Goal: Task Accomplishment & Management: Complete application form

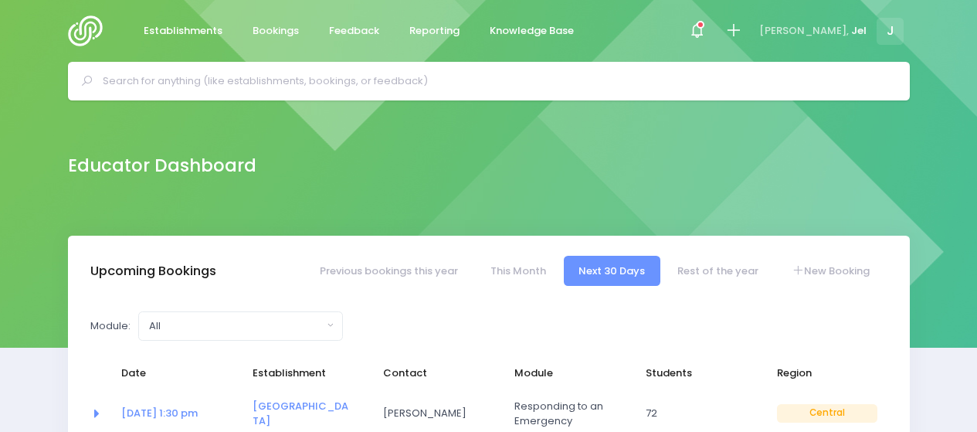
select select "5"
click at [743, 30] on icon at bounding box center [734, 31] width 18 height 18
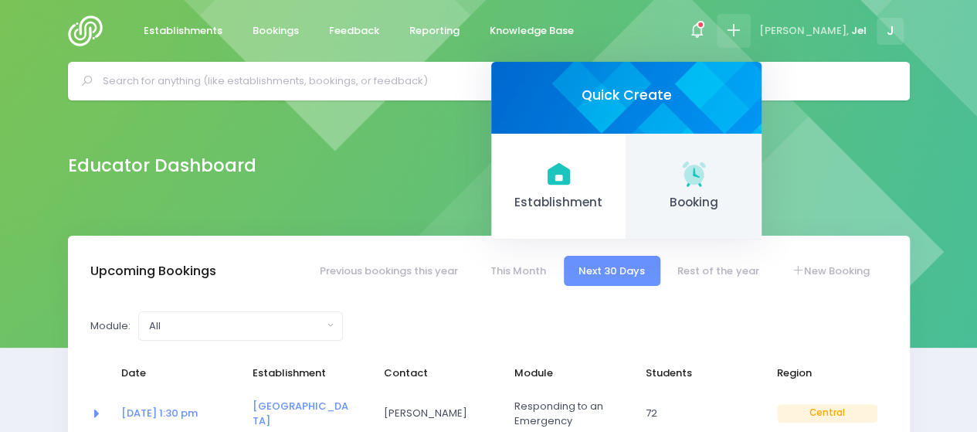
click at [711, 194] on span "Booking" at bounding box center [694, 203] width 110 height 18
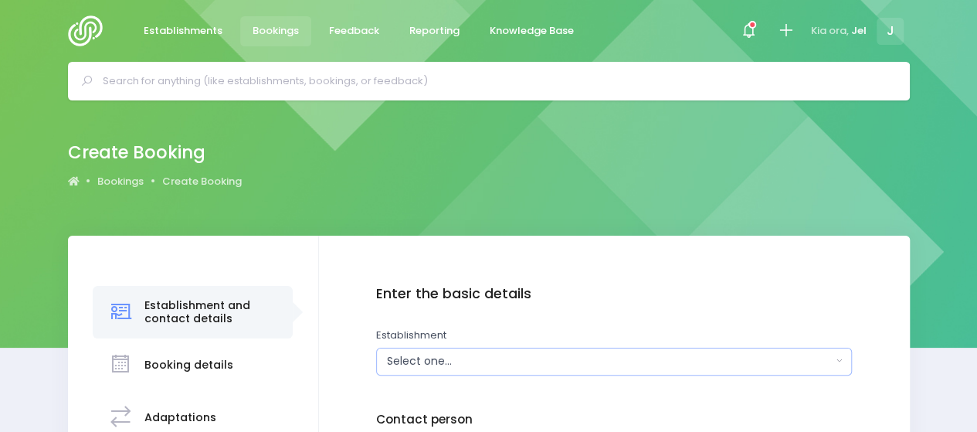
click at [403, 357] on div "Select one..." at bounding box center [609, 361] width 445 height 16
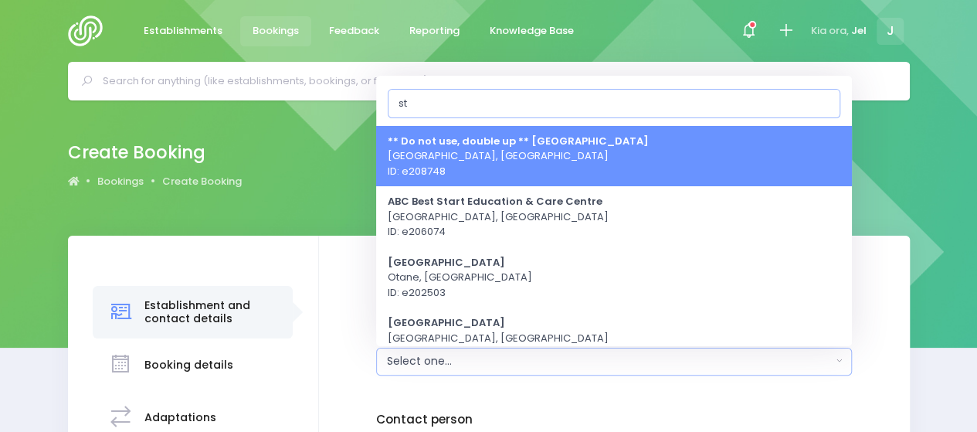
type input "s"
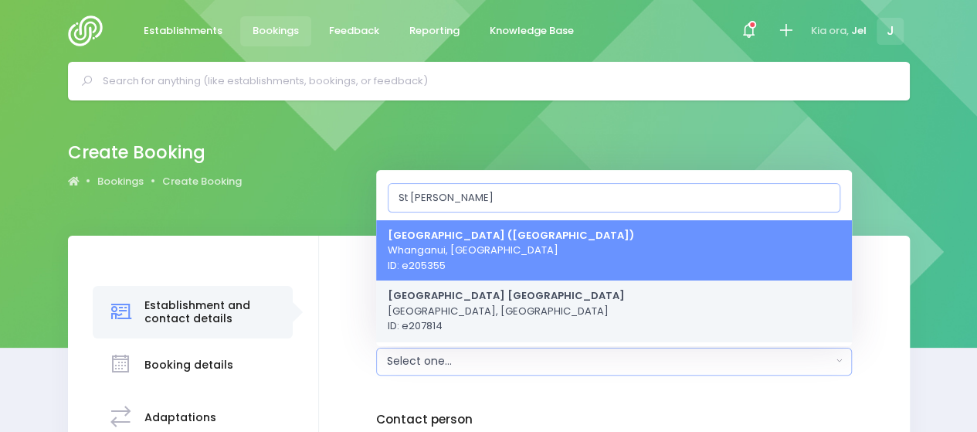
type input "St [PERSON_NAME]"
click at [510, 296] on strong "[GEOGRAPHIC_DATA] [GEOGRAPHIC_DATA]" at bounding box center [506, 295] width 237 height 15
select select "207814"
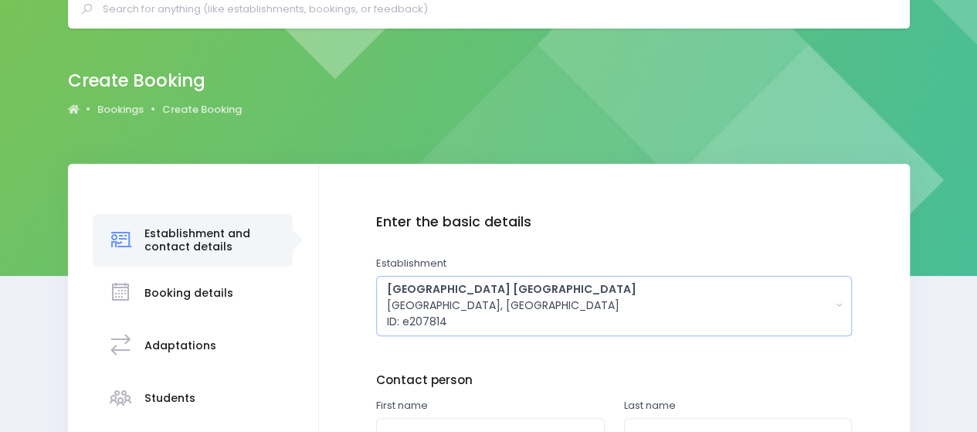
scroll to position [155, 0]
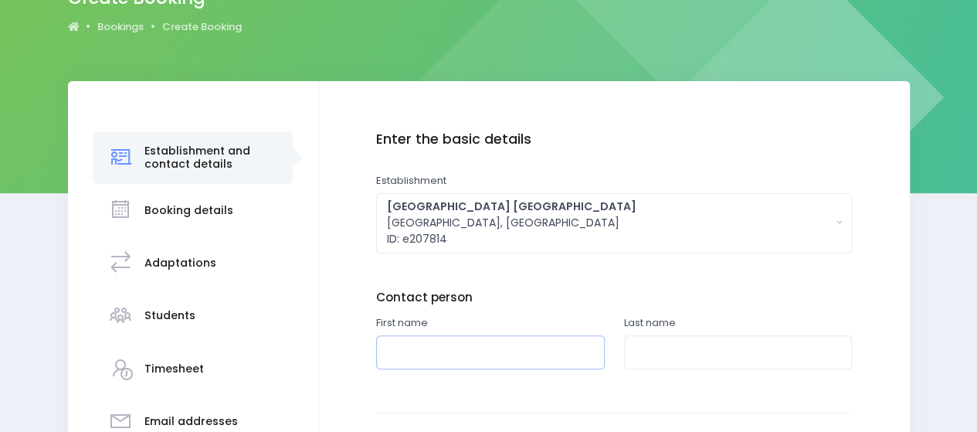
click at [465, 348] on input "text" at bounding box center [490, 352] width 229 height 35
type input "[PERSON_NAME]"
click at [644, 349] on input "text" at bounding box center [738, 352] width 229 height 35
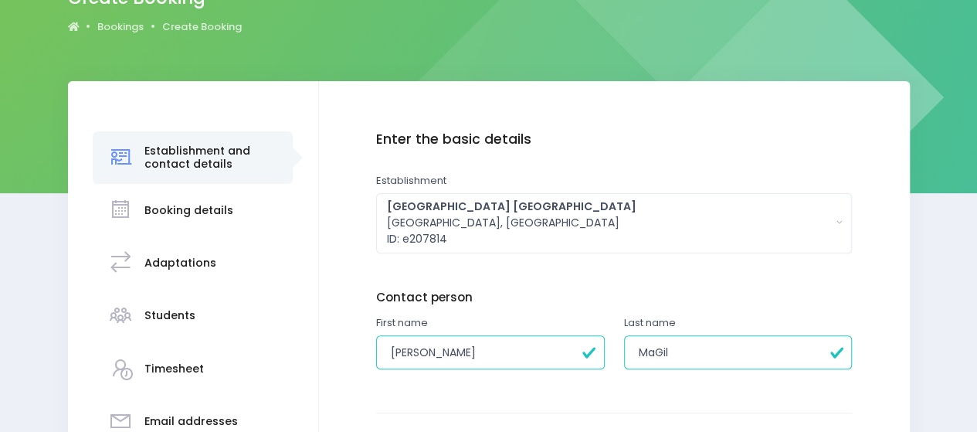
type input "[PERSON_NAME]"
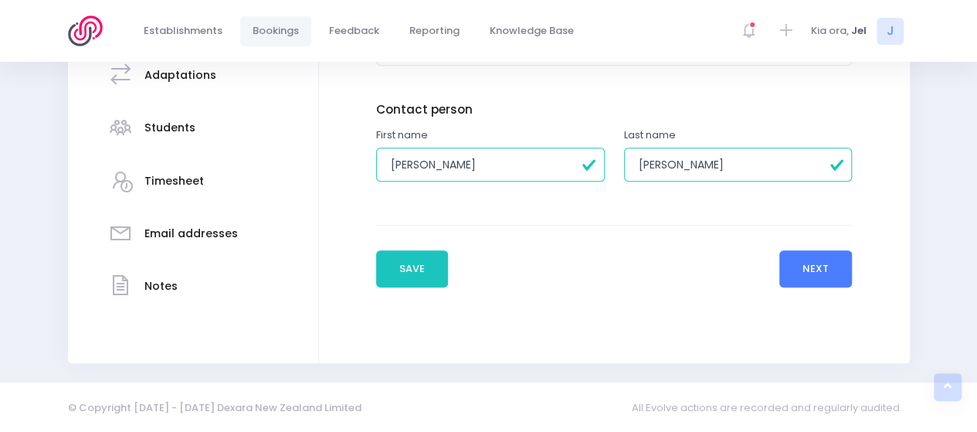
click at [829, 270] on button "Next" at bounding box center [816, 268] width 73 height 37
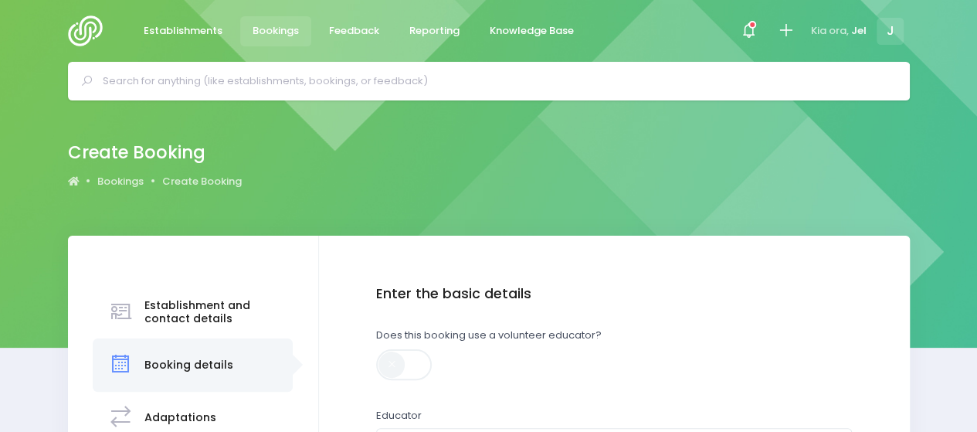
scroll to position [232, 0]
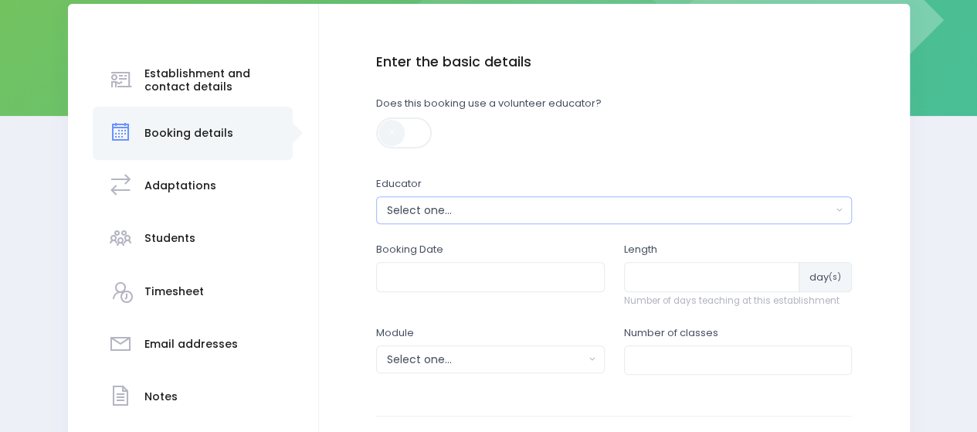
click at [457, 211] on div "Select one..." at bounding box center [609, 210] width 445 height 16
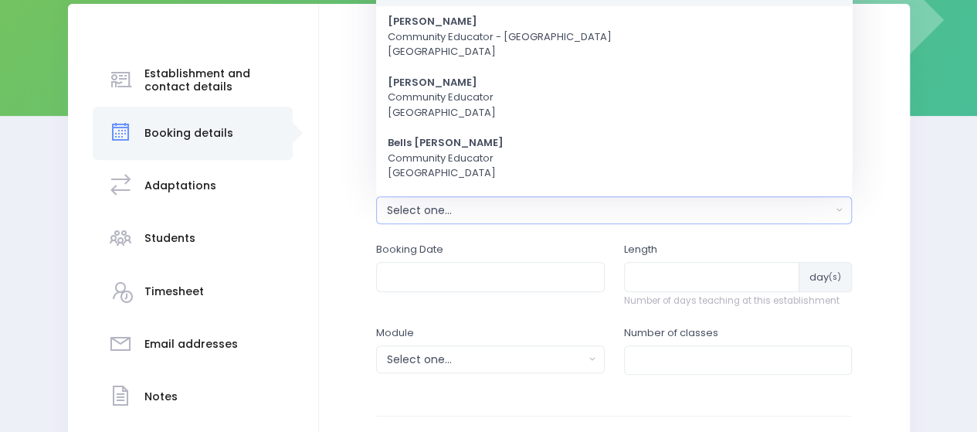
scroll to position [0, 0]
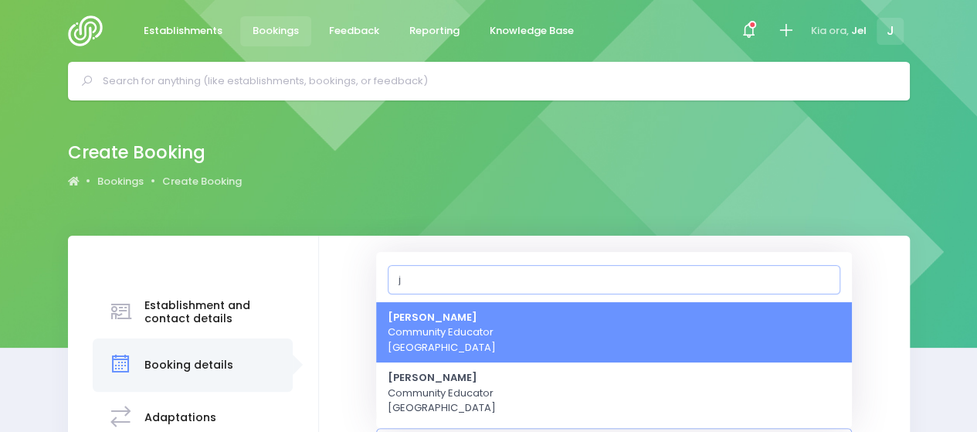
type input "j"
click at [467, 336] on span "Jel [PERSON_NAME] Community Educator [GEOGRAPHIC_DATA]" at bounding box center [442, 333] width 108 height 46
select select "365055"
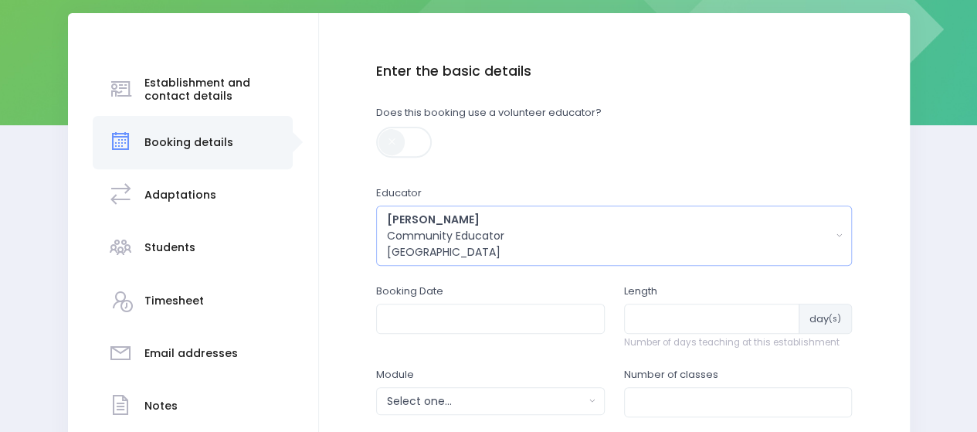
scroll to position [255, 0]
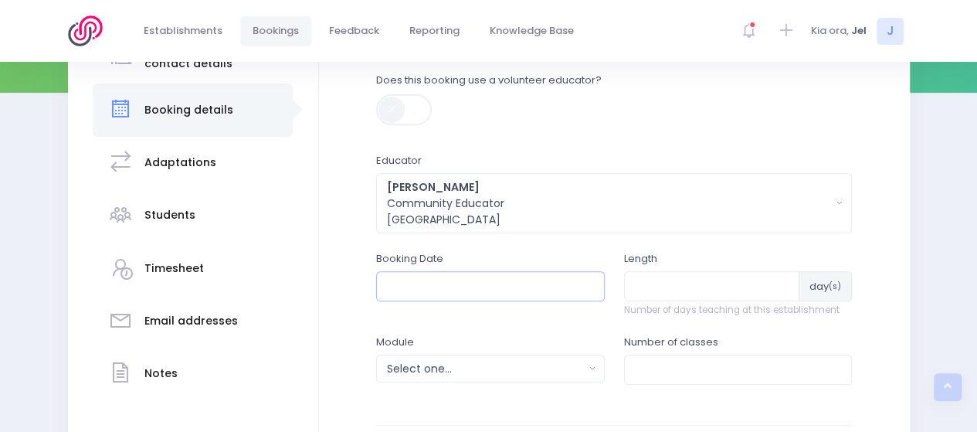
click at [443, 291] on input "text" at bounding box center [490, 285] width 229 height 29
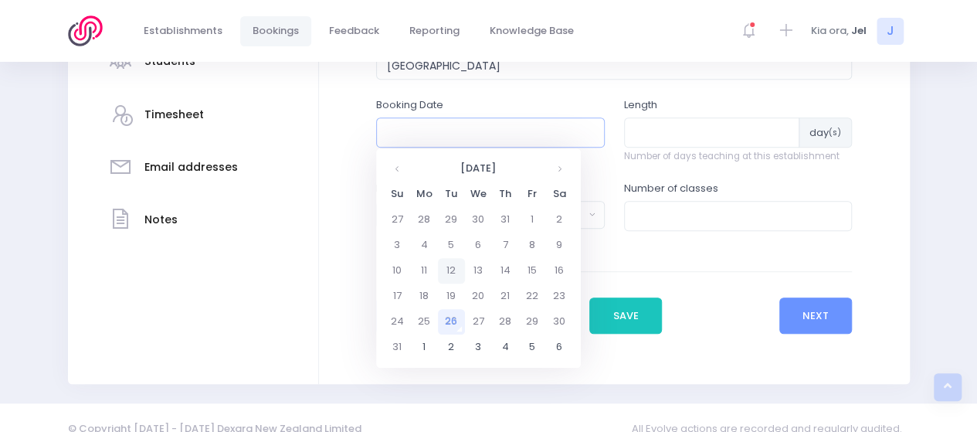
scroll to position [410, 0]
click at [559, 166] on th at bounding box center [559, 167] width 27 height 25
click at [559, 167] on th at bounding box center [559, 167] width 27 height 25
click at [484, 294] on td "22" at bounding box center [478, 295] width 27 height 25
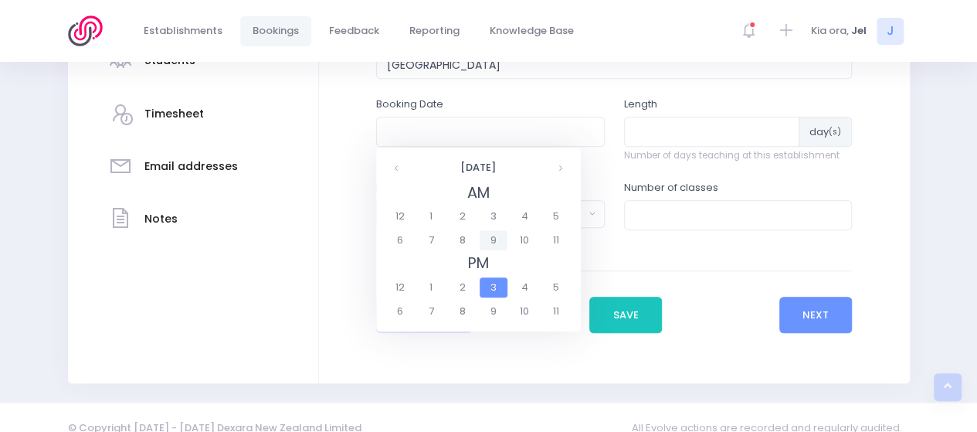
click at [494, 245] on span "9" at bounding box center [493, 240] width 27 height 20
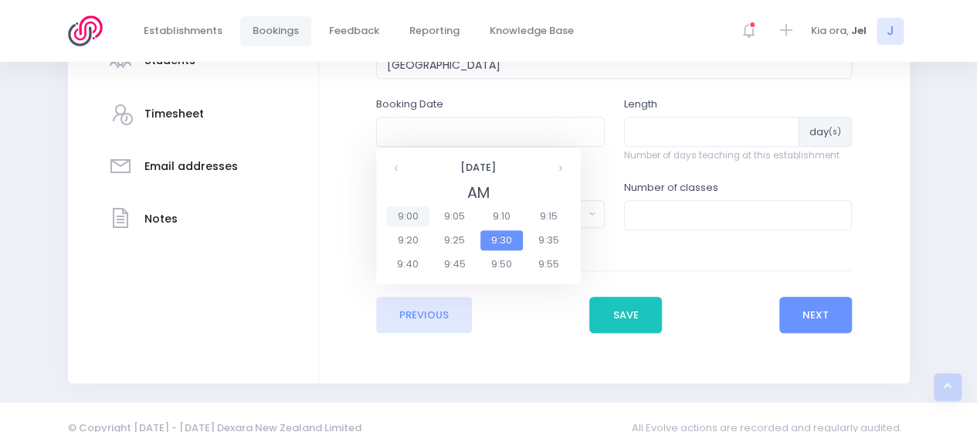
click at [414, 209] on span "9:00" at bounding box center [407, 216] width 43 height 20
type input "[DATE] 09:00 AM"
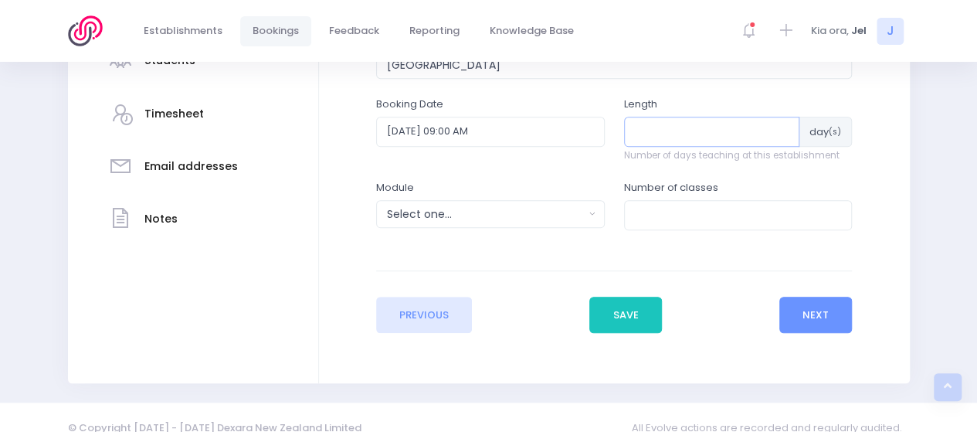
click at [666, 141] on input "number" at bounding box center [712, 131] width 176 height 29
type input "3"
click at [489, 214] on div "Select one..." at bounding box center [485, 214] width 197 height 16
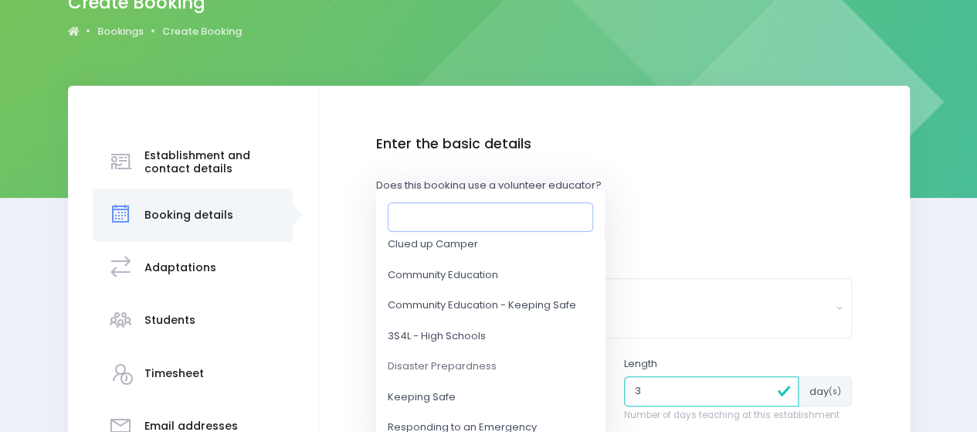
scroll to position [155, 0]
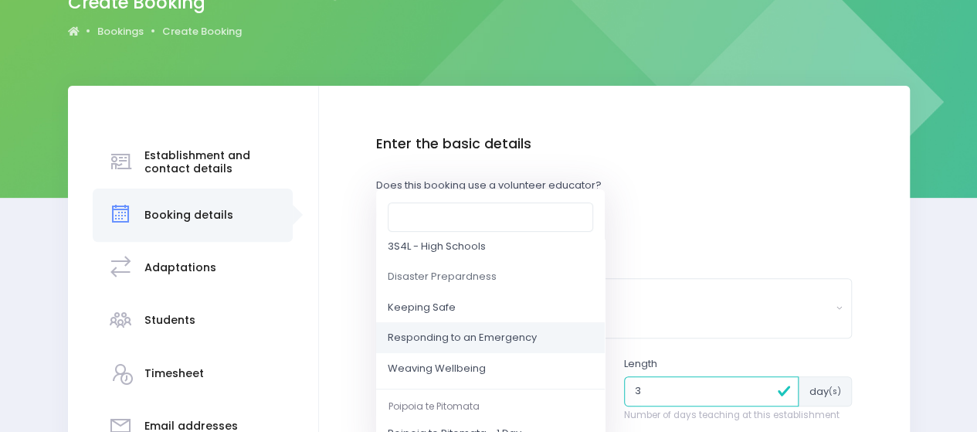
drag, startPoint x: 445, startPoint y: 334, endPoint x: 472, endPoint y: 325, distance: 28.3
click at [445, 335] on span "Responding to an Emergency" at bounding box center [462, 338] width 149 height 15
select select "Responding to an Emergency"
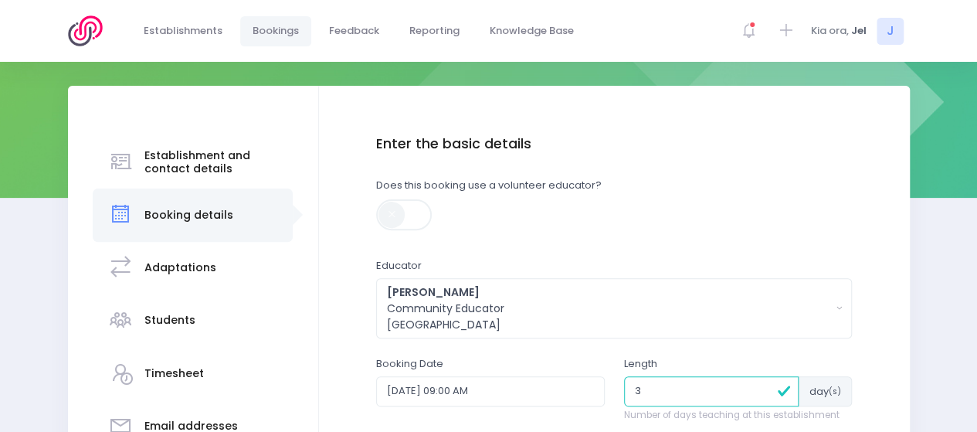
scroll to position [406, 0]
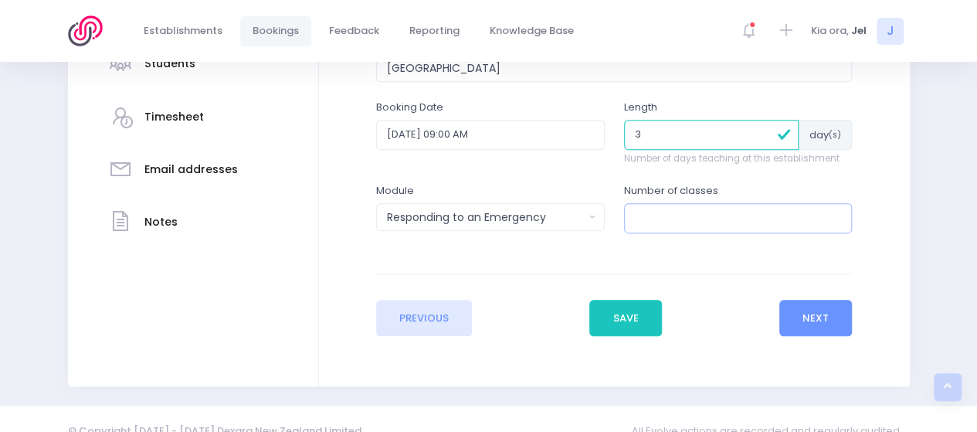
click at [677, 215] on input "number" at bounding box center [738, 217] width 229 height 29
type input "9"
click at [835, 319] on button "Next" at bounding box center [816, 318] width 73 height 37
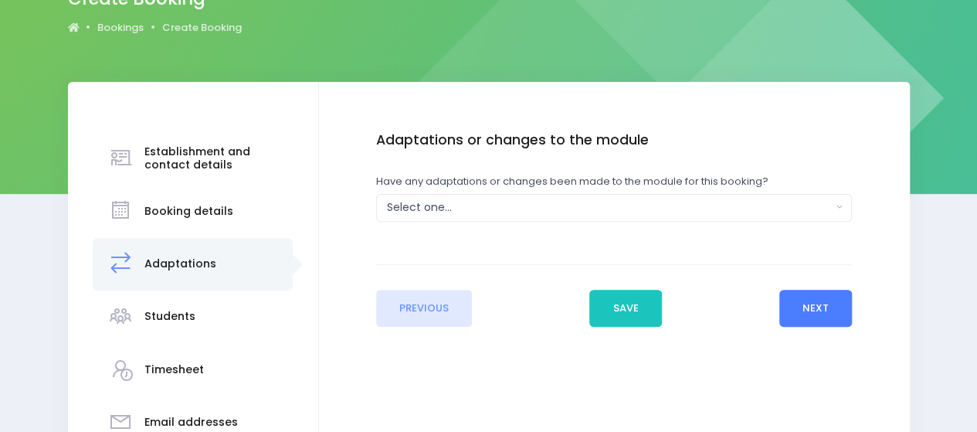
scroll to position [155, 0]
click at [467, 201] on div "Select one..." at bounding box center [609, 207] width 445 height 16
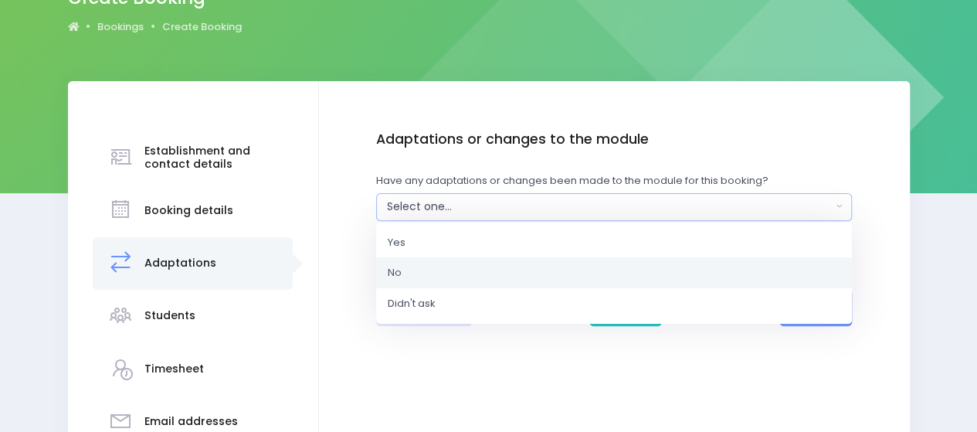
click at [439, 274] on link "No" at bounding box center [614, 272] width 476 height 31
select select "No"
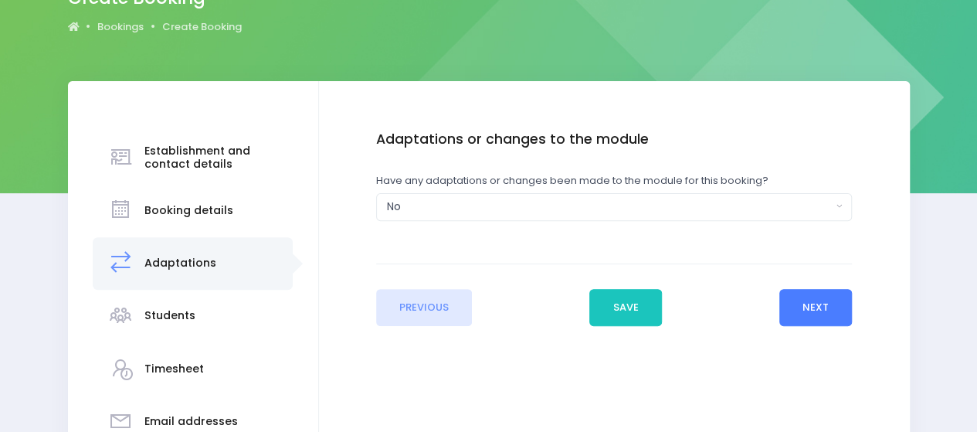
click at [793, 301] on button "Next" at bounding box center [816, 307] width 73 height 37
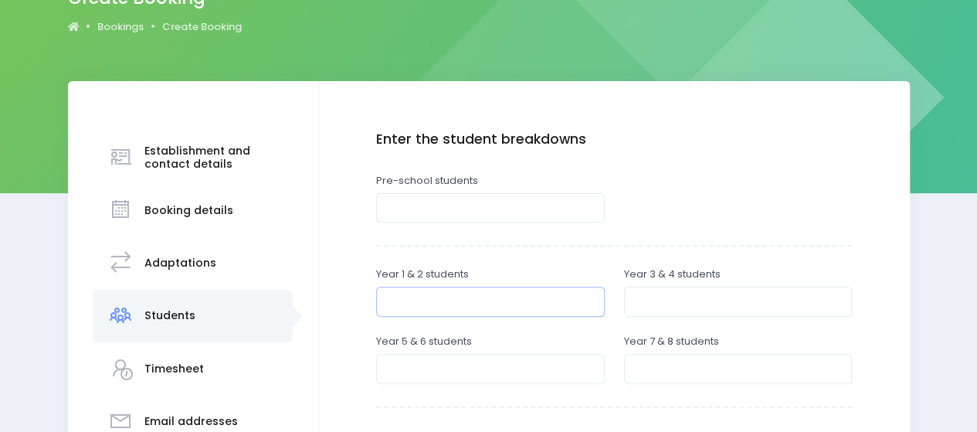
click at [453, 298] on input "number" at bounding box center [490, 301] width 229 height 29
type input "58"
click at [725, 270] on div "Year 3 & 4 students" at bounding box center [738, 291] width 229 height 49
click at [714, 301] on input "number" at bounding box center [738, 301] width 229 height 29
type input "54"
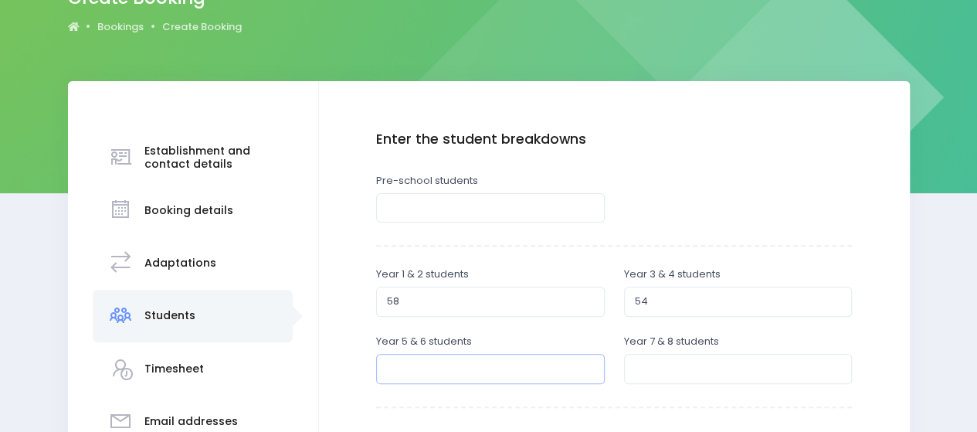
click at [428, 375] on input "number" at bounding box center [490, 368] width 229 height 29
type input "42"
click at [721, 365] on input "number" at bounding box center [738, 368] width 229 height 29
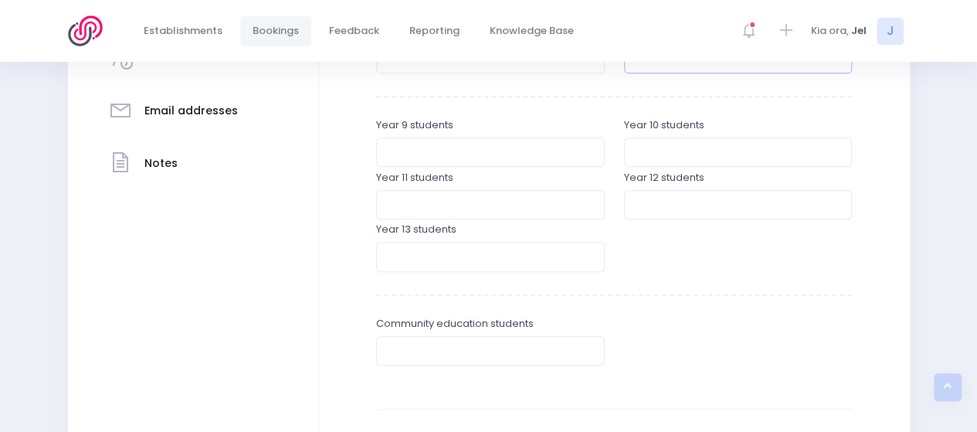
scroll to position [541, 0]
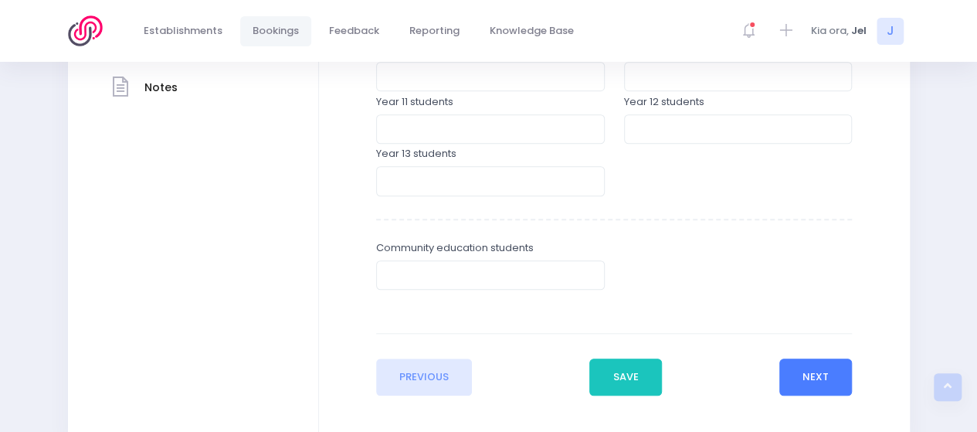
type input "52"
click at [808, 379] on button "Next" at bounding box center [816, 377] width 73 height 37
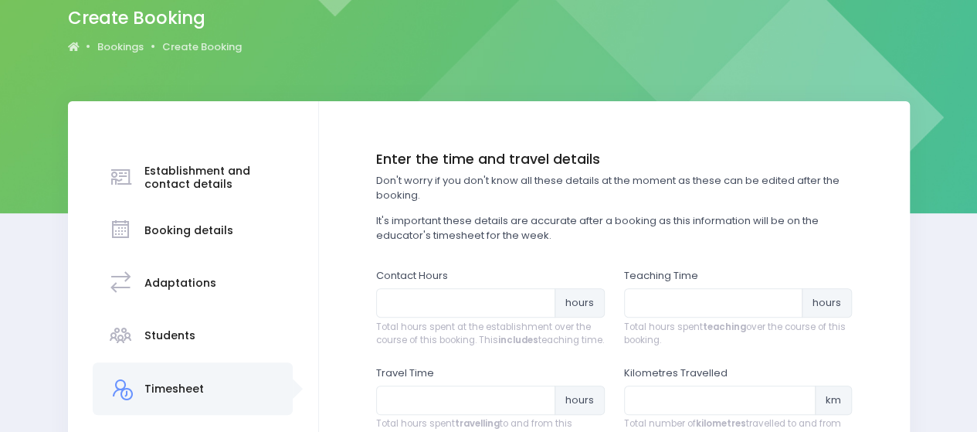
scroll to position [155, 0]
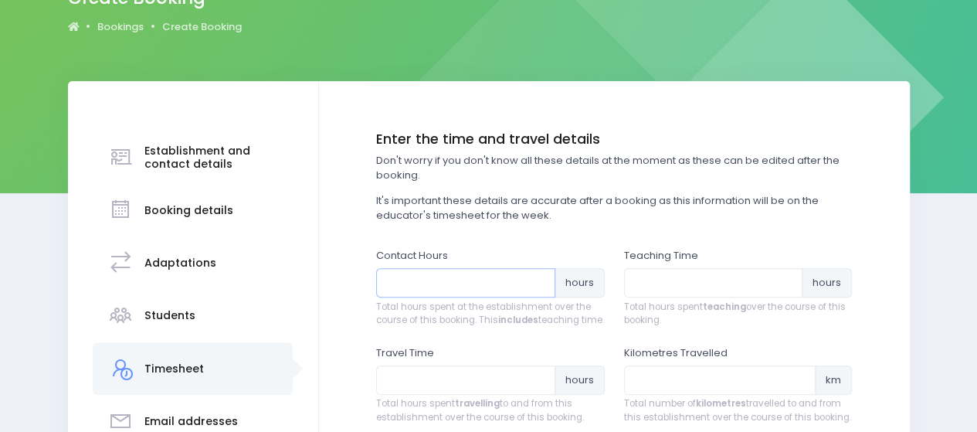
click at [448, 282] on input "number" at bounding box center [465, 282] width 179 height 29
type input "12"
click at [645, 284] on input "number" at bounding box center [713, 282] width 179 height 29
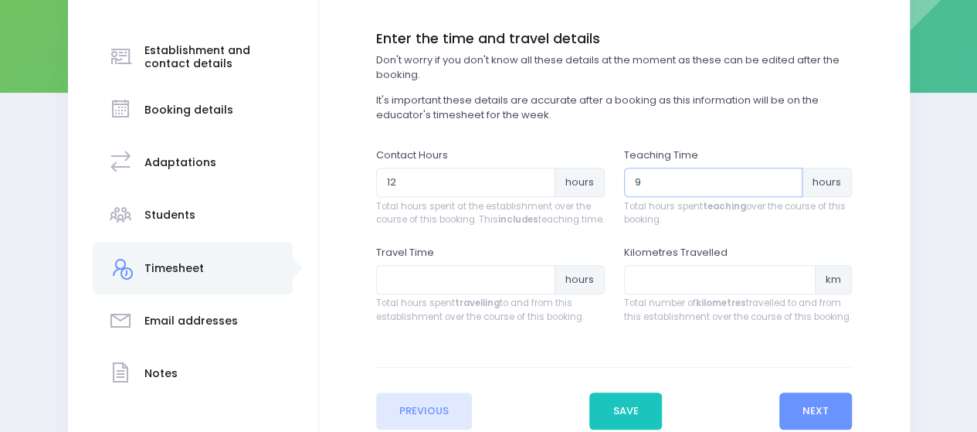
scroll to position [309, 0]
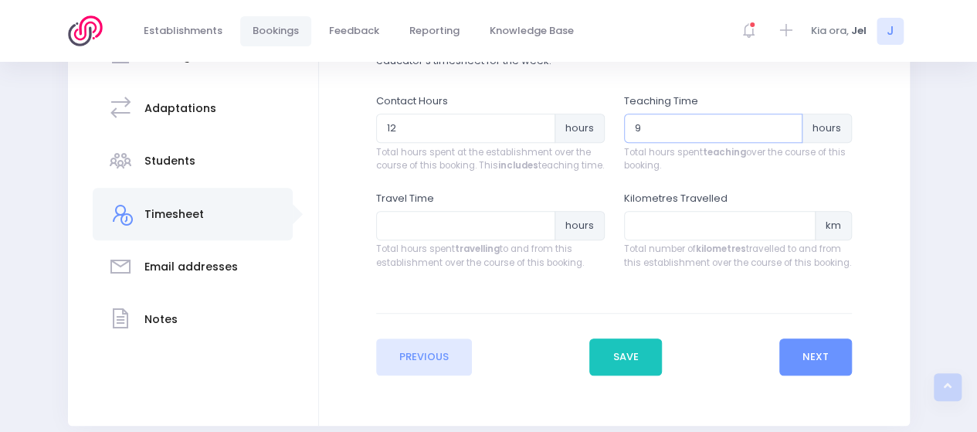
type input "9"
click at [422, 240] on input "number" at bounding box center [465, 225] width 179 height 29
click at [683, 132] on input "9" at bounding box center [713, 128] width 179 height 29
type input "9"
click at [452, 240] on input "number" at bounding box center [465, 225] width 179 height 29
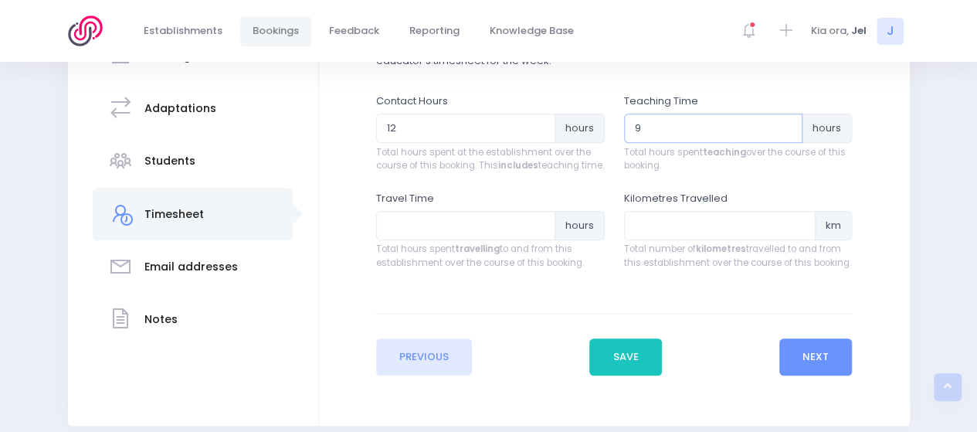
click at [649, 131] on input "9" at bounding box center [713, 128] width 179 height 29
type input "8"
click at [454, 240] on input "number" at bounding box center [465, 225] width 179 height 29
type input "3.25"
click at [695, 240] on input "number" at bounding box center [720, 225] width 192 height 29
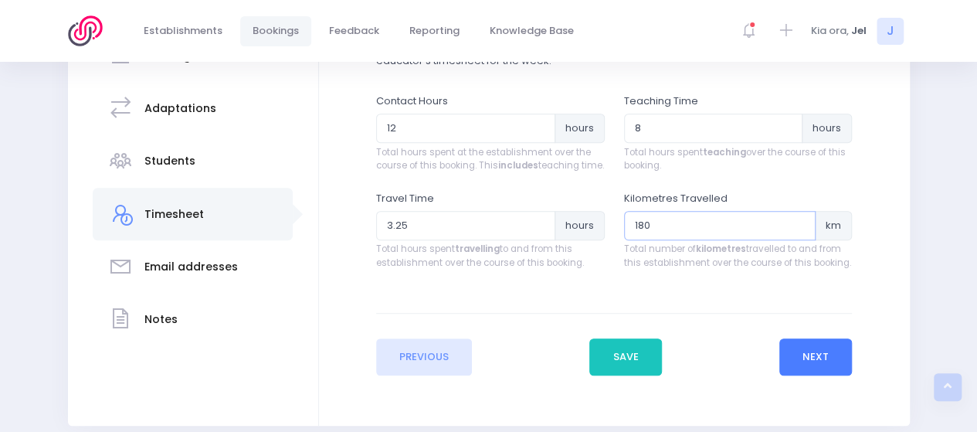
type input "180"
click at [824, 372] on button "Next" at bounding box center [816, 356] width 73 height 37
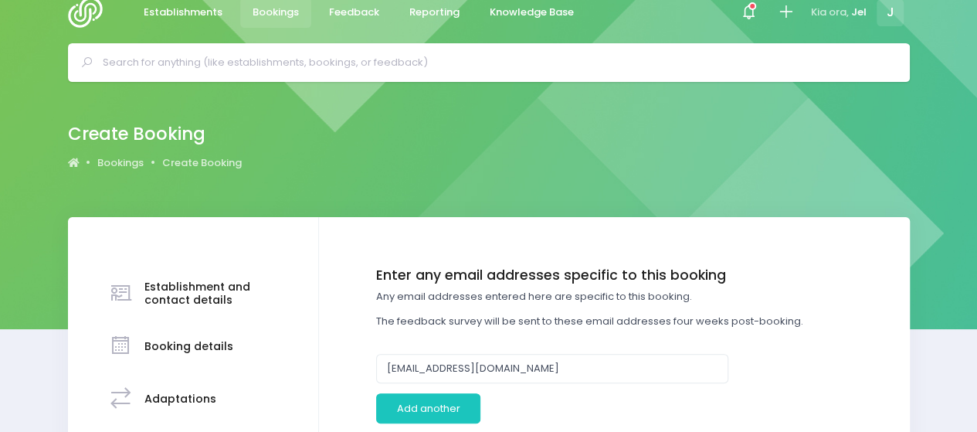
scroll to position [0, 0]
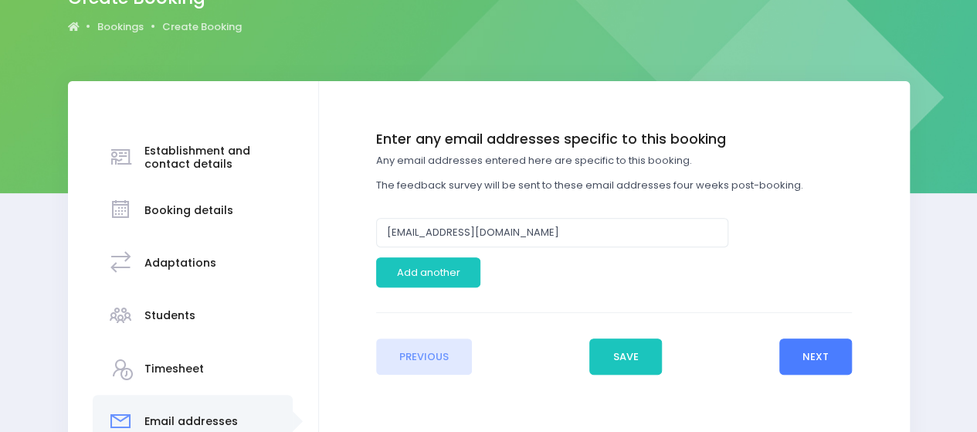
click at [817, 345] on button "Next" at bounding box center [816, 356] width 73 height 37
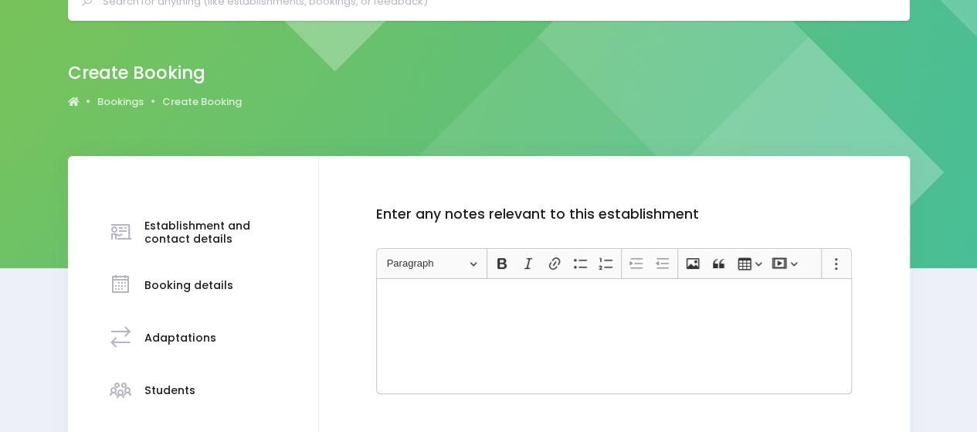
scroll to position [232, 0]
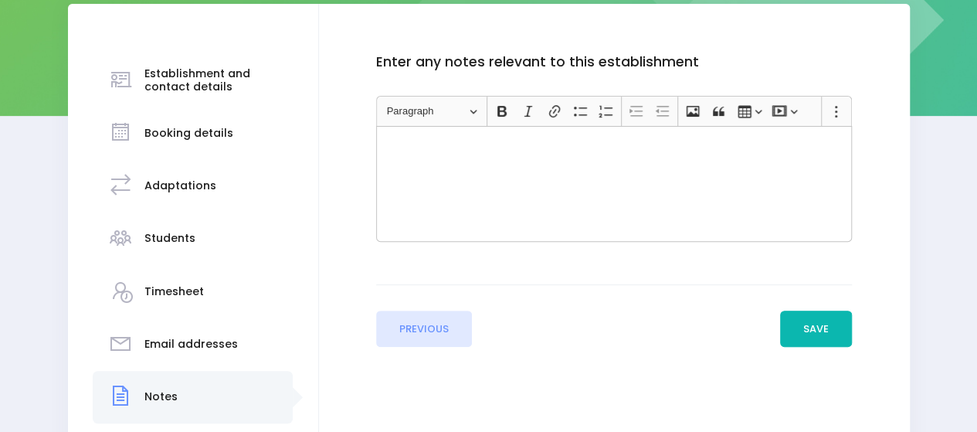
click at [799, 328] on button "Save" at bounding box center [816, 329] width 73 height 37
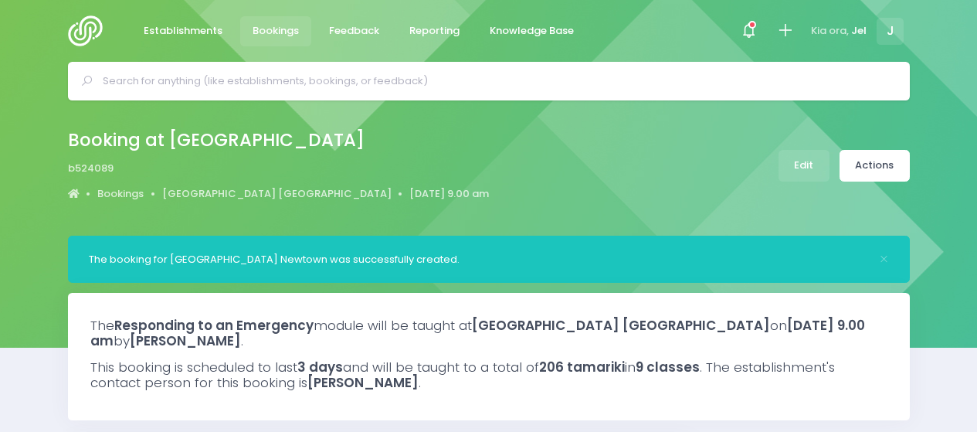
select select "5"
